Goal: Communication & Community: Answer question/provide support

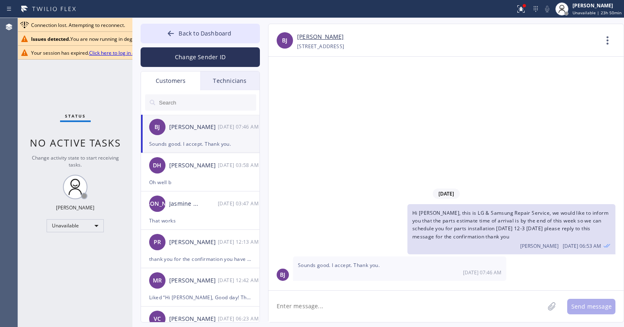
click at [587, 10] on span "Unavailable | 23h 50min" at bounding box center [596, 13] width 49 height 6
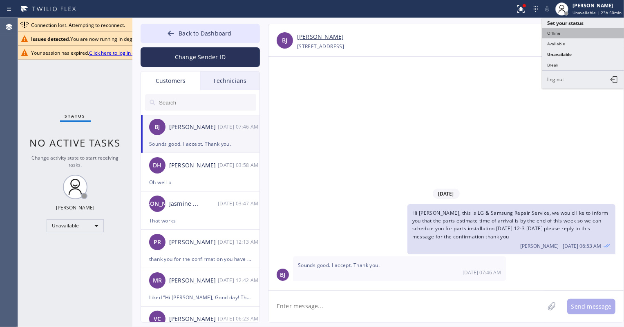
click at [565, 32] on button "Offline" at bounding box center [583, 33] width 82 height 11
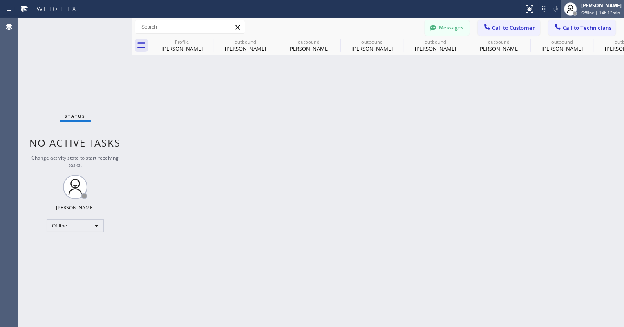
click at [581, 12] on div "[PERSON_NAME] Offline | 14h 12min" at bounding box center [601, 9] width 45 height 14
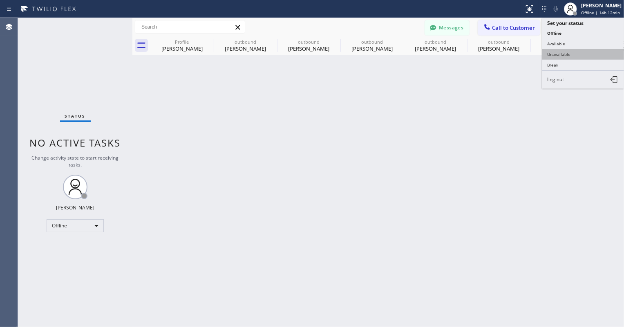
click at [580, 53] on button "Unavailable" at bounding box center [583, 54] width 82 height 11
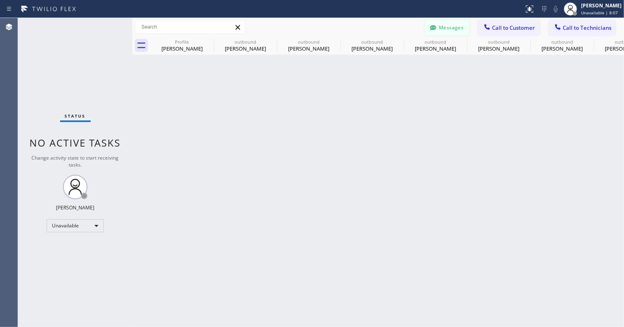
click at [455, 33] on button "Messages" at bounding box center [446, 28] width 45 height 16
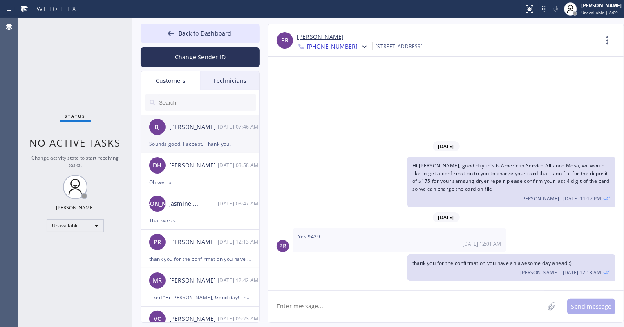
click at [231, 137] on div "[PERSON_NAME] [DATE] 07:46 AM" at bounding box center [200, 127] width 119 height 24
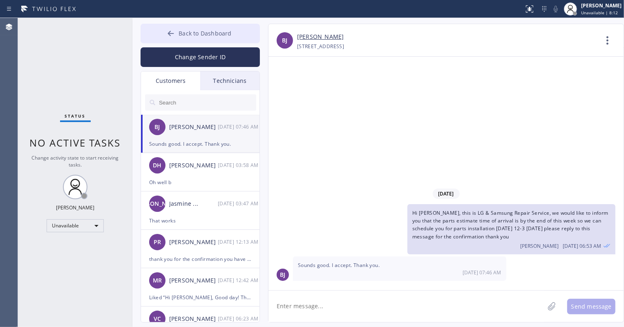
click at [216, 35] on span "Back to Dashboard" at bounding box center [204, 33] width 53 height 8
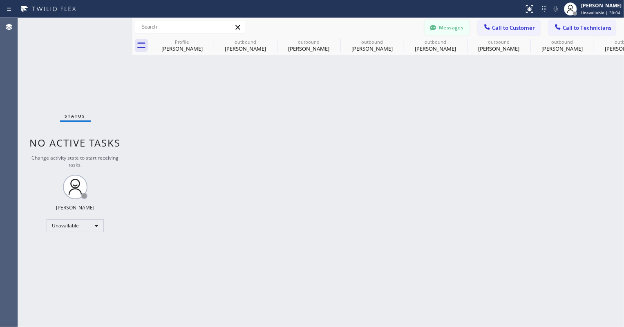
click at [457, 25] on button "Messages" at bounding box center [446, 28] width 45 height 16
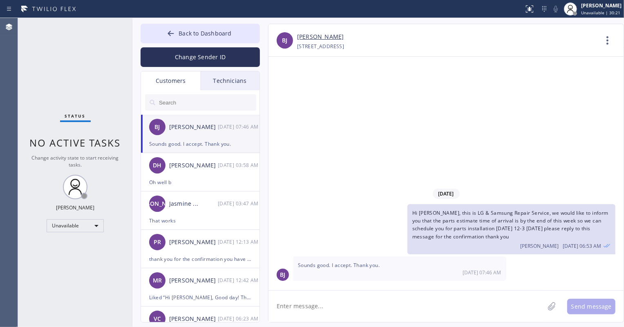
click at [221, 102] on input "text" at bounding box center [207, 102] width 98 height 16
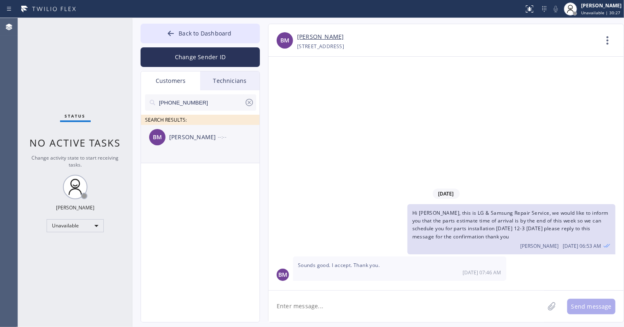
click at [207, 139] on div "[PERSON_NAME]" at bounding box center [193, 137] width 49 height 9
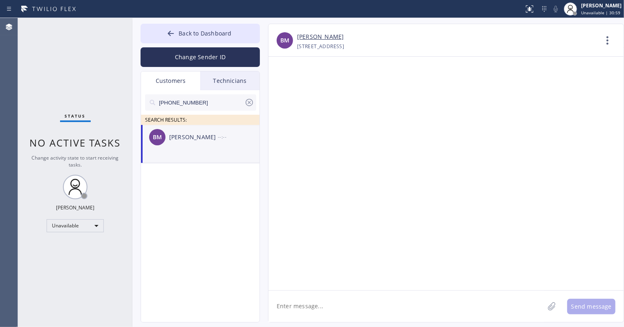
click at [292, 314] on textarea at bounding box center [406, 306] width 276 height 31
paste textarea "Good day! This is the appliance repair company you recently contacted. Unfortun…"
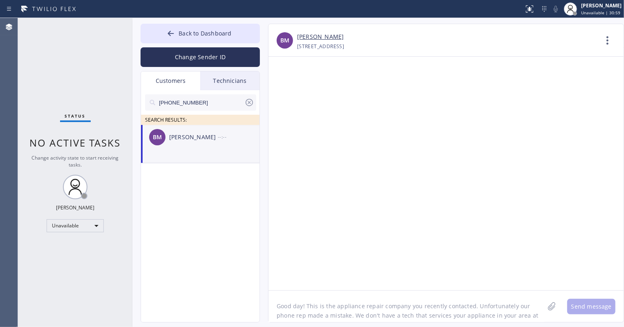
scroll to position [7, 0]
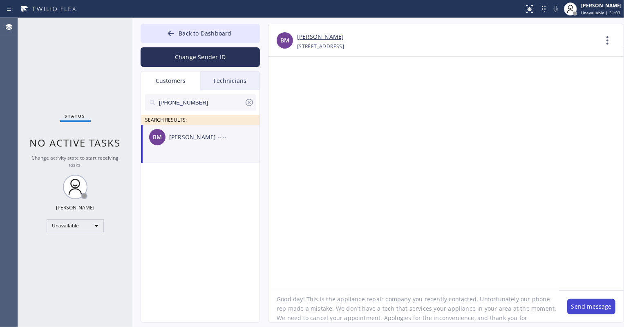
type textarea "Good day! This is the appliance repair company you recently contacted. Unfortun…"
click at [578, 307] on button "Send message" at bounding box center [591, 307] width 48 height 16
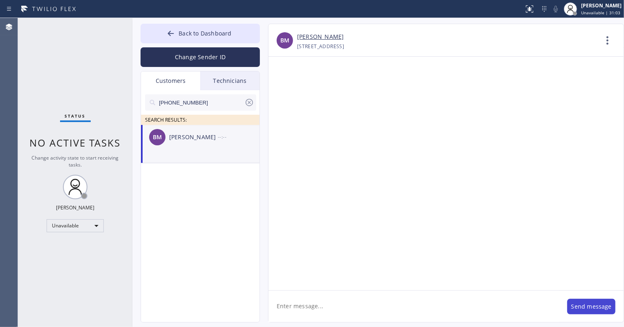
scroll to position [0, 0]
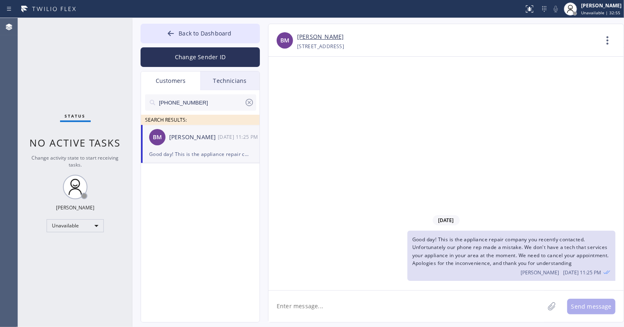
click at [251, 98] on icon at bounding box center [249, 103] width 10 height 10
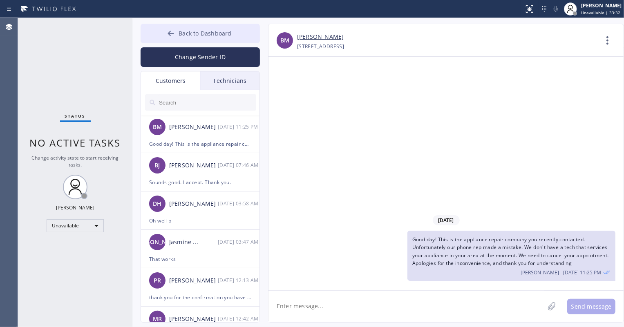
click at [215, 38] on button "Back to Dashboard" at bounding box center [199, 34] width 119 height 20
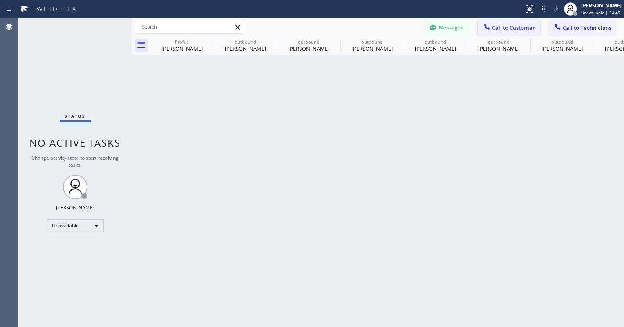
click at [498, 24] on span "Call to Customer" at bounding box center [513, 27] width 43 height 7
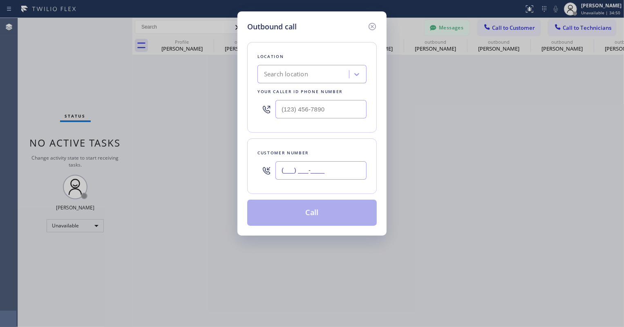
click at [314, 161] on input "(___) ___-____" at bounding box center [320, 170] width 91 height 18
paste input "626) 354-4364"
type input "[PHONE_NUMBER]"
click at [303, 109] on input "(___) ___-____" at bounding box center [320, 109] width 91 height 18
paste input "626) 354-4364"
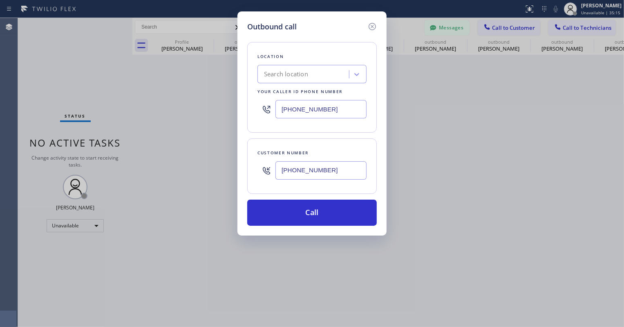
click at [312, 114] on input "[PHONE_NUMBER]" at bounding box center [320, 109] width 91 height 18
paste input "949) 202-5983"
type input "[PHONE_NUMBER]"
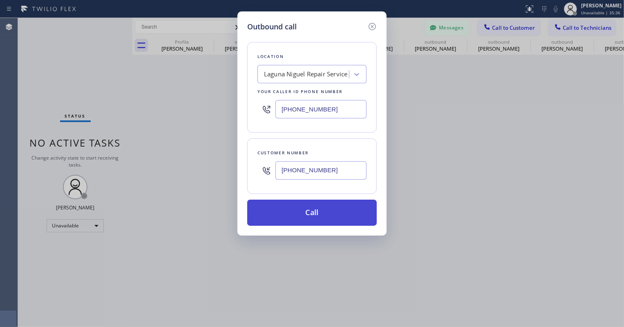
click at [343, 218] on button "Call" at bounding box center [311, 213] width 129 height 26
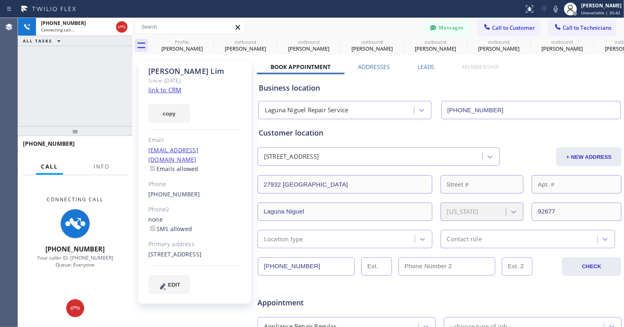
type input "[PHONE_NUMBER]"
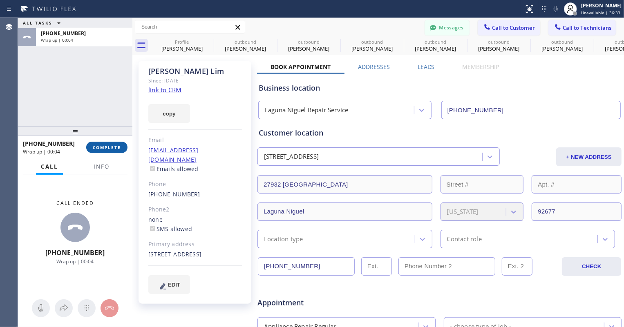
click at [115, 153] on button "COMPLETE" at bounding box center [106, 147] width 41 height 11
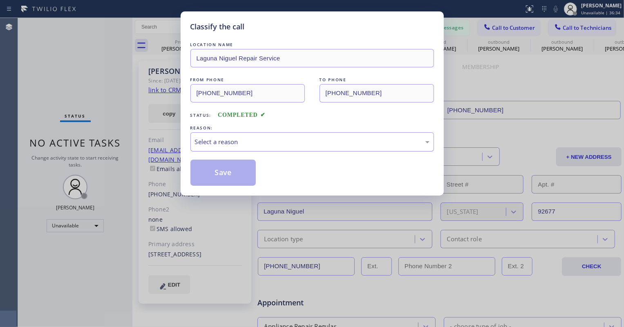
click at [294, 147] on div "Select a reason" at bounding box center [311, 141] width 243 height 19
click at [233, 170] on button "Save" at bounding box center [223, 173] width 66 height 26
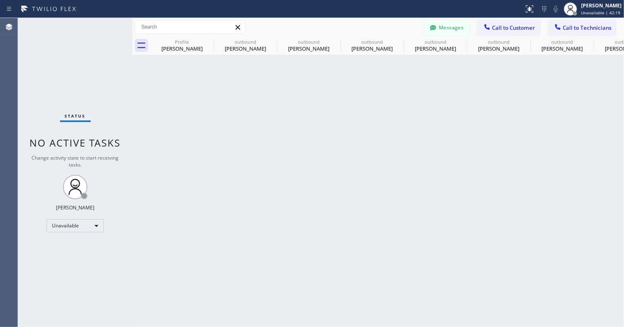
drag, startPoint x: 335, startPoint y: 137, endPoint x: 236, endPoint y: 20, distance: 153.2
click at [335, 137] on div "Back to Dashboard Change Sender ID Customers Technicians BM [PERSON_NAME] [DATE…" at bounding box center [377, 172] width 491 height 309
click at [450, 27] on button "Messages" at bounding box center [446, 28] width 45 height 16
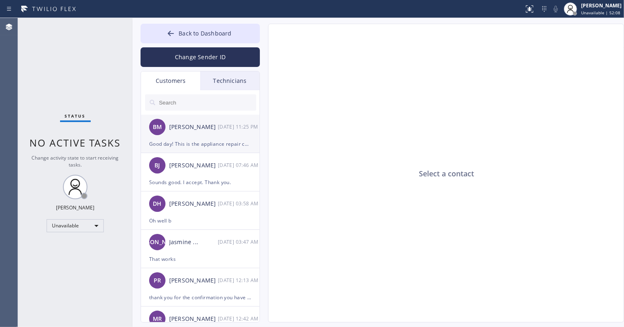
click at [206, 141] on div "Good day! This is the appliance repair company you recently contacted. Unfortun…" at bounding box center [200, 143] width 102 height 9
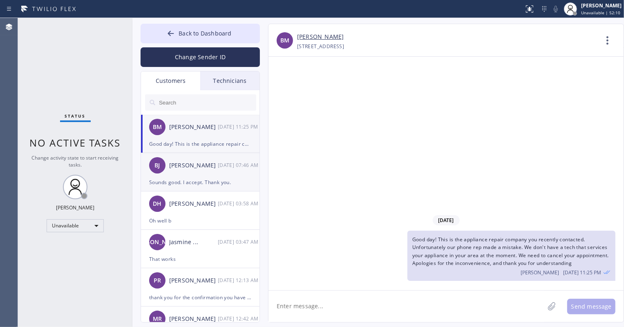
click at [189, 165] on div "[PERSON_NAME]" at bounding box center [193, 165] width 49 height 9
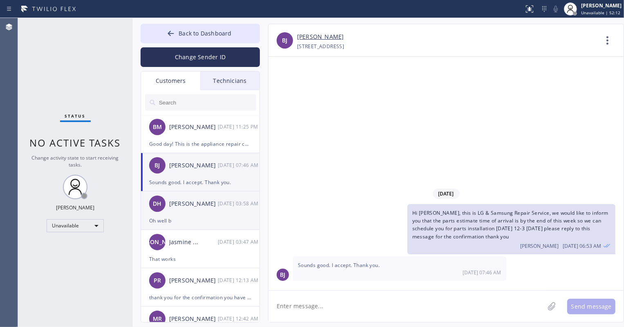
click at [212, 216] on div "Oh well b" at bounding box center [200, 220] width 102 height 9
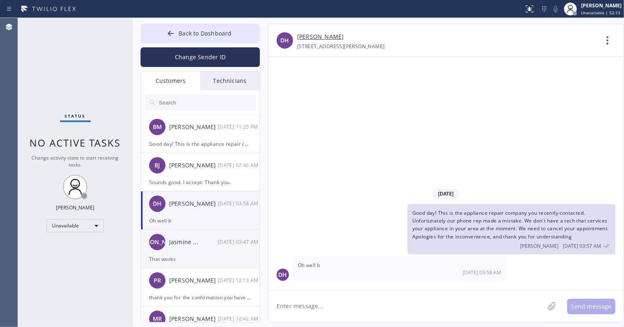
click at [205, 253] on div "[PERSON_NAME] Jasmine ... [DATE] 03:47 AM" at bounding box center [200, 242] width 119 height 24
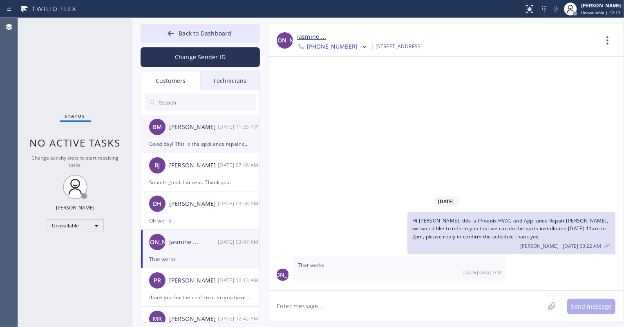
click at [212, 132] on div "BM [PERSON_NAME] [DATE] 11:25 PM" at bounding box center [200, 127] width 119 height 24
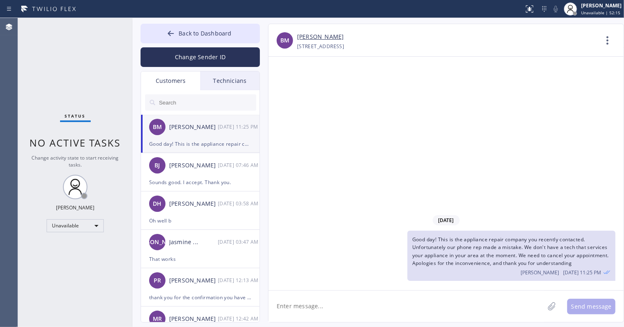
click at [223, 98] on input "text" at bounding box center [207, 102] width 98 height 16
click at [229, 76] on div "Technicians" at bounding box center [229, 80] width 59 height 19
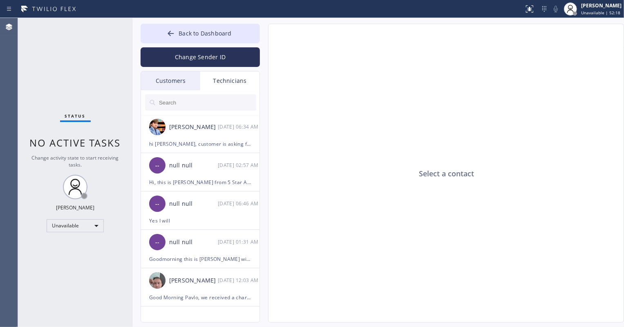
click at [168, 76] on div "Customers" at bounding box center [170, 80] width 59 height 19
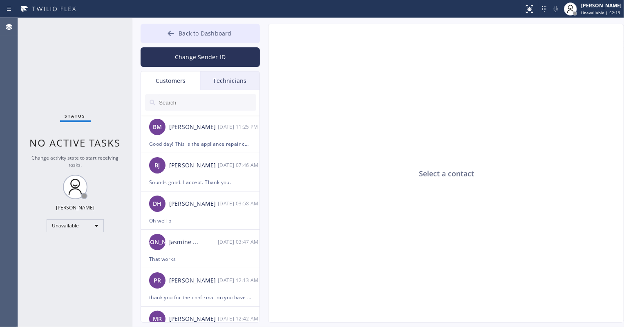
click at [203, 33] on span "Back to Dashboard" at bounding box center [204, 33] width 53 height 8
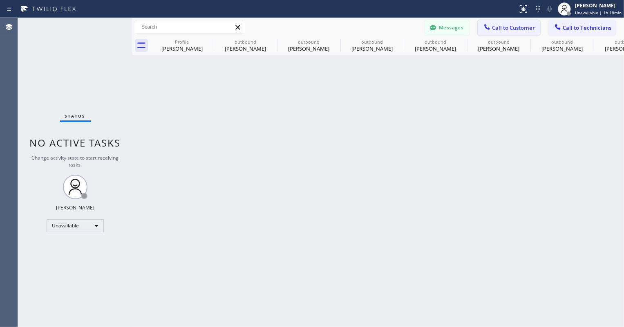
click at [502, 25] on span "Call to Customer" at bounding box center [513, 27] width 43 height 7
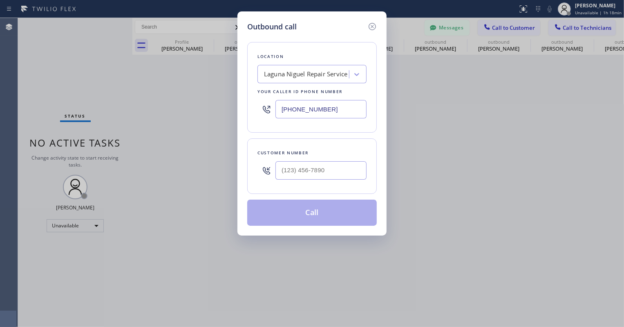
click at [293, 109] on input "[PHONE_NUMBER]" at bounding box center [320, 109] width 91 height 18
paste input "714) 855-4254"
type input "[PHONE_NUMBER]"
click at [287, 179] on div at bounding box center [320, 170] width 91 height 27
click at [288, 175] on input "(___) ___-____" at bounding box center [320, 170] width 91 height 18
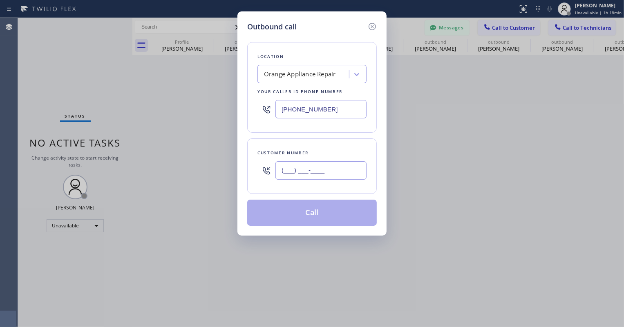
paste input "714) 420-2147"
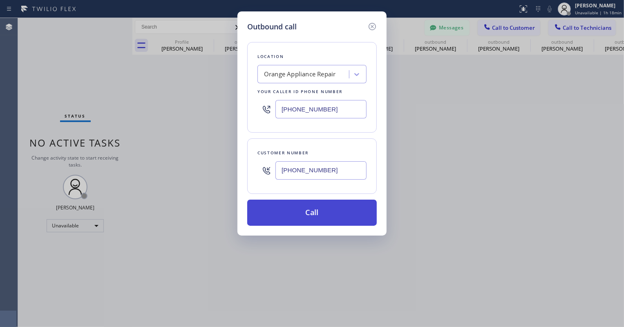
type input "[PHONE_NUMBER]"
click at [305, 222] on button "Call" at bounding box center [311, 213] width 129 height 26
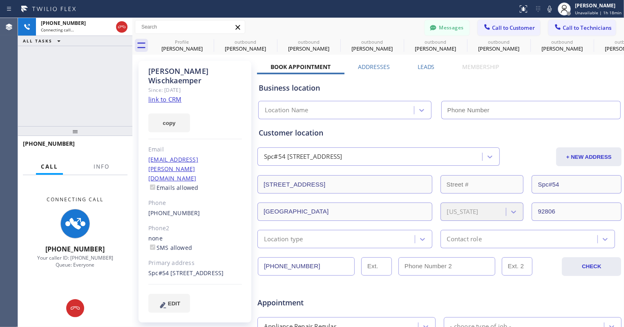
type input "[PHONE_NUMBER]"
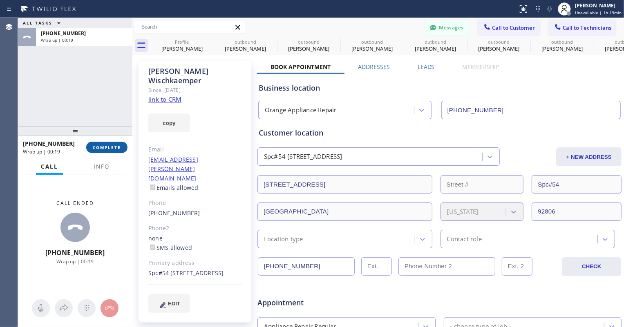
click at [107, 147] on span "COMPLETE" at bounding box center [107, 148] width 28 height 6
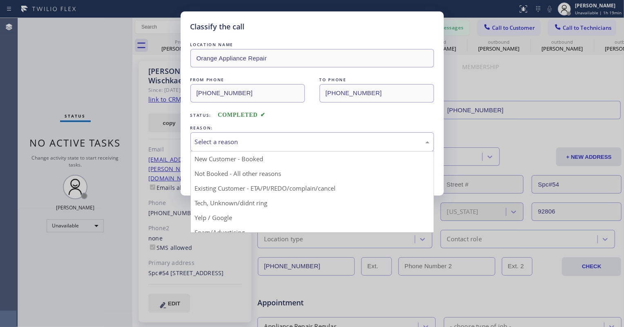
click at [257, 137] on div "Select a reason" at bounding box center [312, 141] width 234 height 9
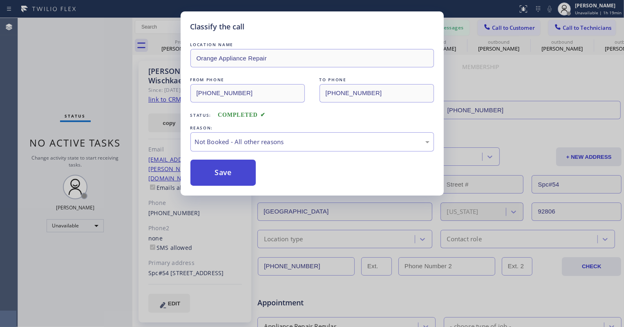
click at [218, 167] on button "Save" at bounding box center [223, 173] width 66 height 26
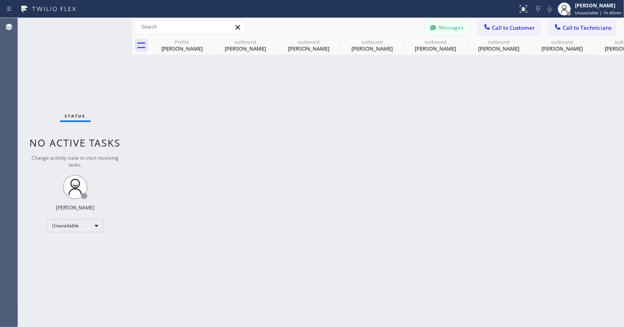
click at [446, 24] on button "Messages" at bounding box center [446, 28] width 45 height 16
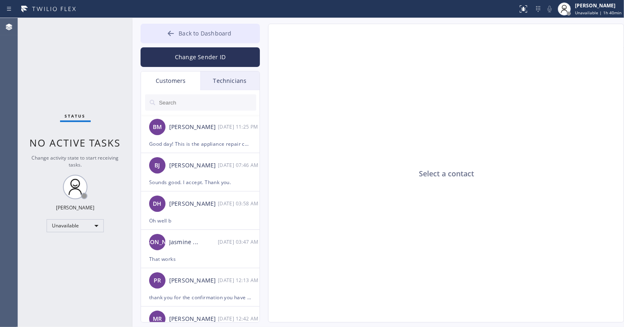
click at [216, 31] on span "Back to Dashboard" at bounding box center [204, 33] width 53 height 8
